Goal: Transaction & Acquisition: Register for event/course

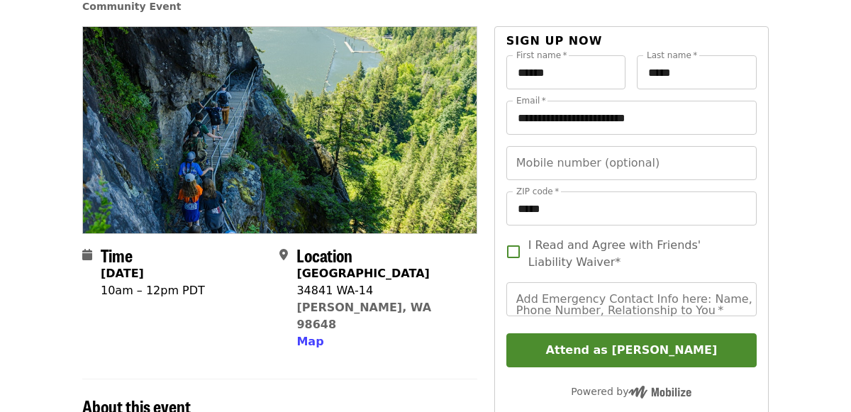
scroll to position [111, 0]
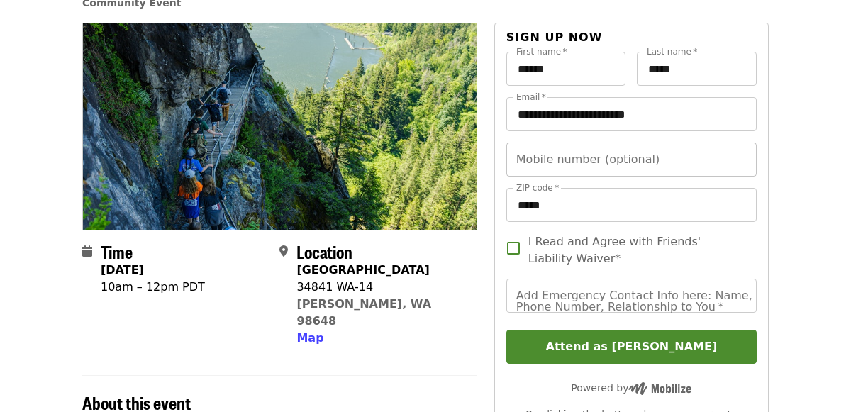
click at [650, 160] on input "Mobile number (optional)" at bounding box center [631, 160] width 250 height 34
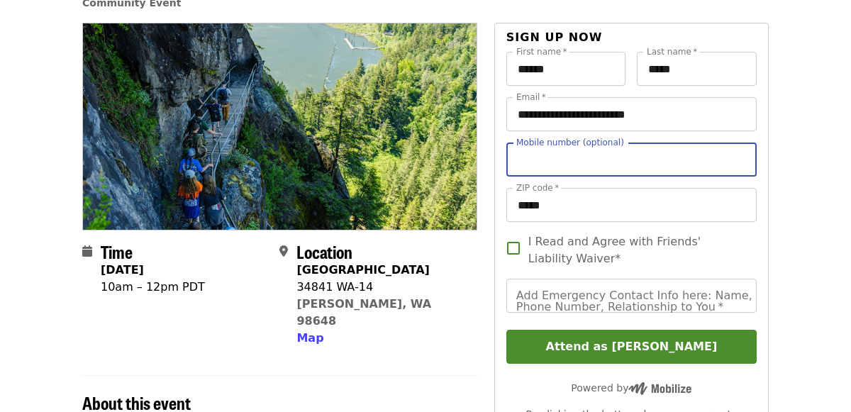
type input "**********"
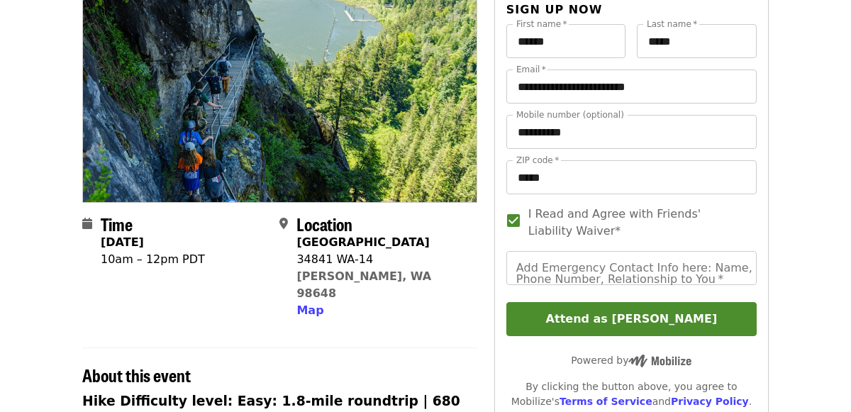
scroll to position [139, 0]
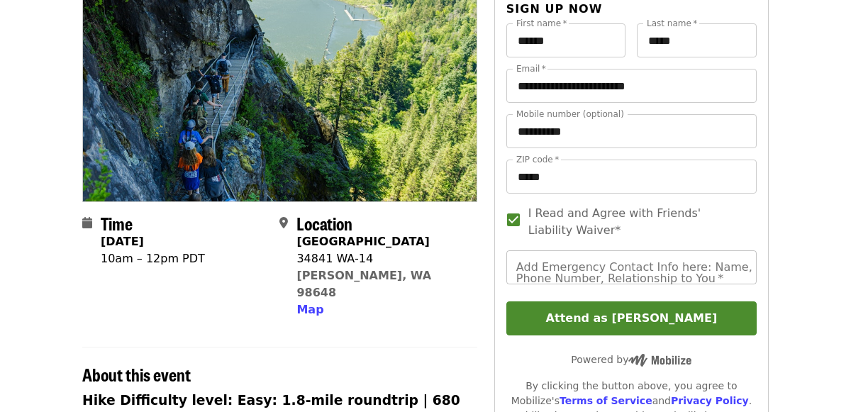
click at [516, 262] on div "Add Emergency Contact Info here: Name, Phone Number, Relationship to You   * Ad…" at bounding box center [631, 267] width 250 height 34
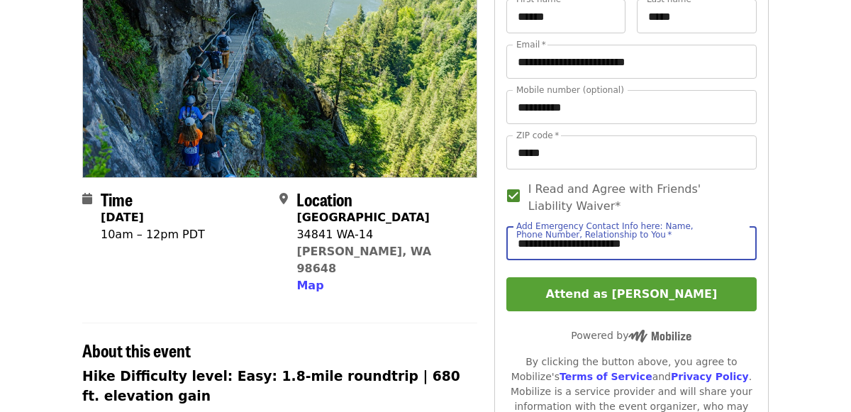
scroll to position [164, 0]
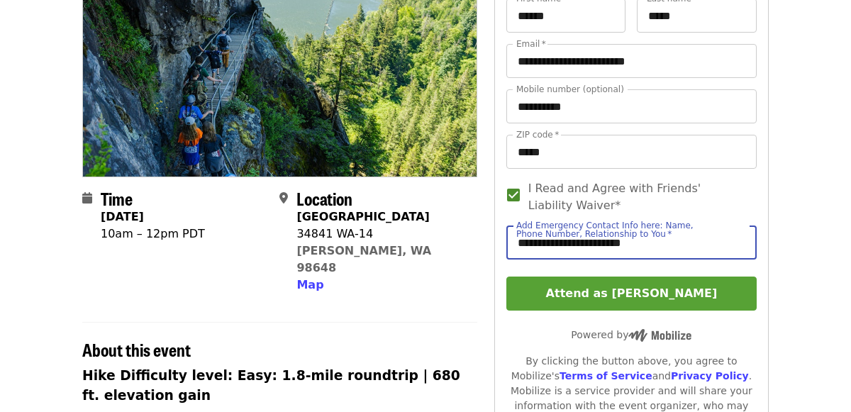
type input "**********"
click at [555, 294] on button "Attend as [PERSON_NAME]" at bounding box center [631, 294] width 250 height 34
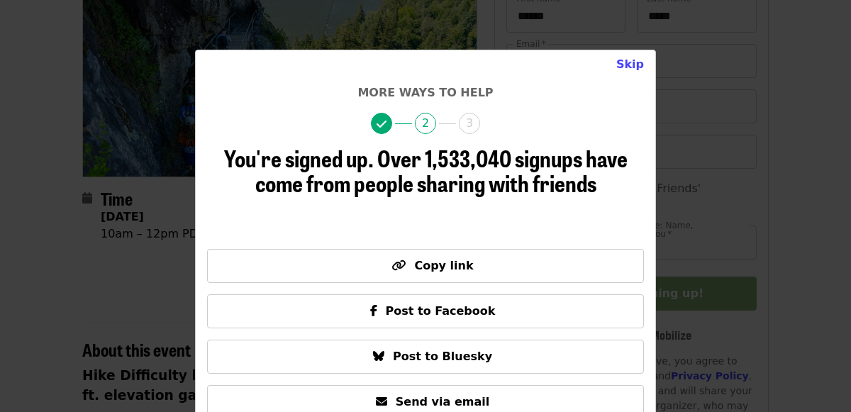
scroll to position [23, 0]
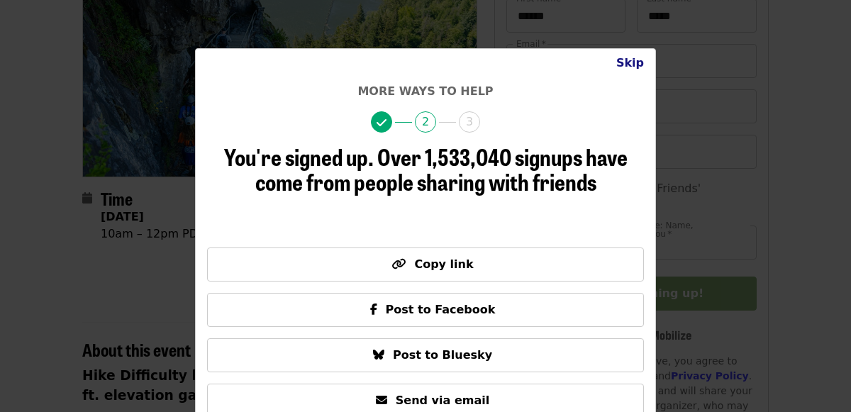
click at [632, 62] on button "Skip" at bounding box center [630, 63] width 50 height 28
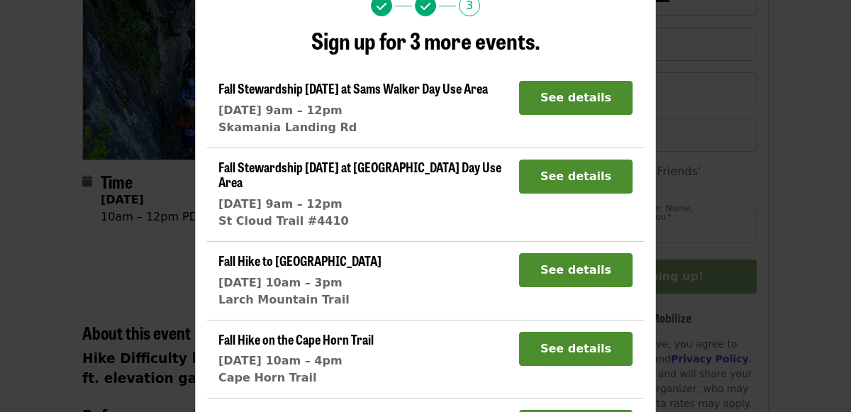
scroll to position [0, 0]
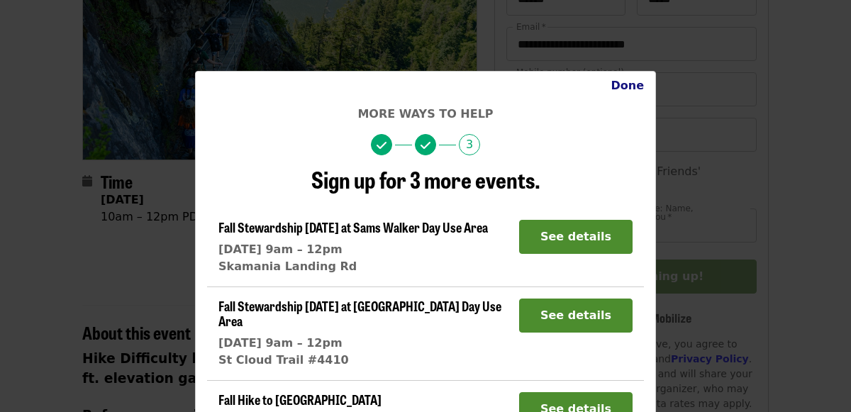
click at [626, 84] on button "Done" at bounding box center [627, 86] width 56 height 28
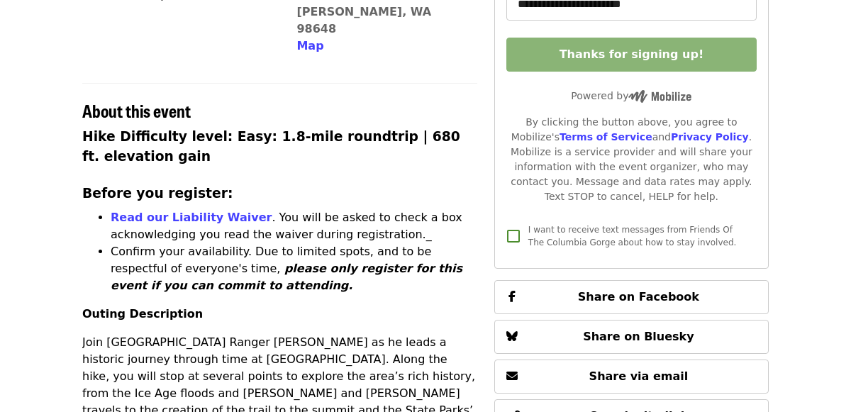
scroll to position [403, 0]
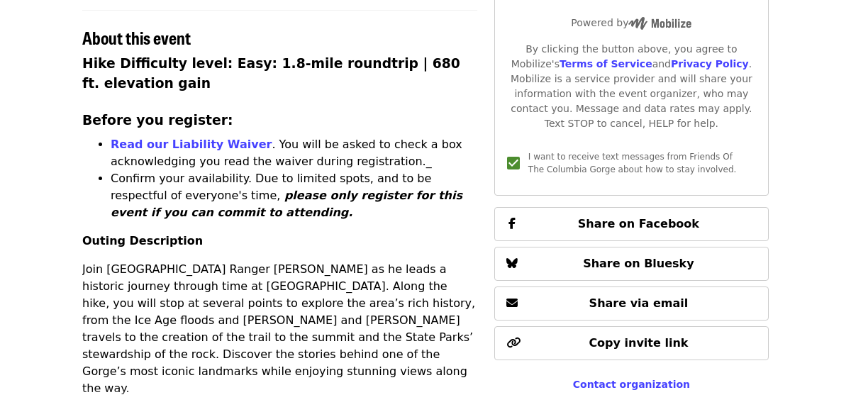
click at [55, 368] on article "Hike [GEOGRAPHIC_DATA] with [US_STATE] State Parks Community Event Time [DATE] …" at bounding box center [425, 256] width 851 height 1338
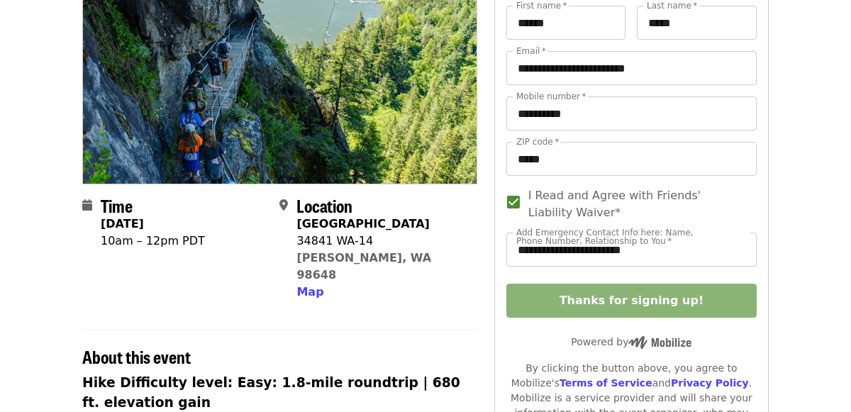
scroll to position [169, 0]
